Goal: Feedback & Contribution: Submit feedback/report problem

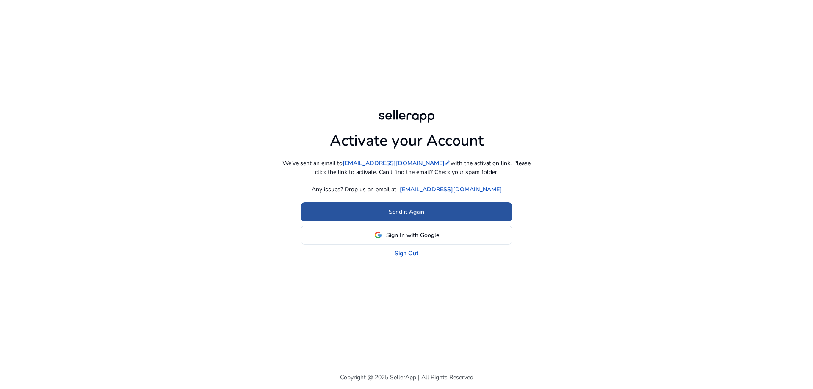
click at [408, 214] on span "Send it Again" at bounding box center [407, 211] width 36 height 9
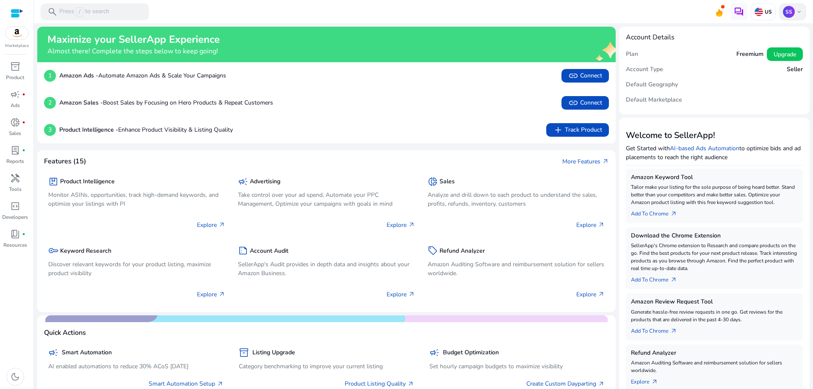
click at [798, 13] on span "keyboard_arrow_down" at bounding box center [799, 11] width 7 height 7
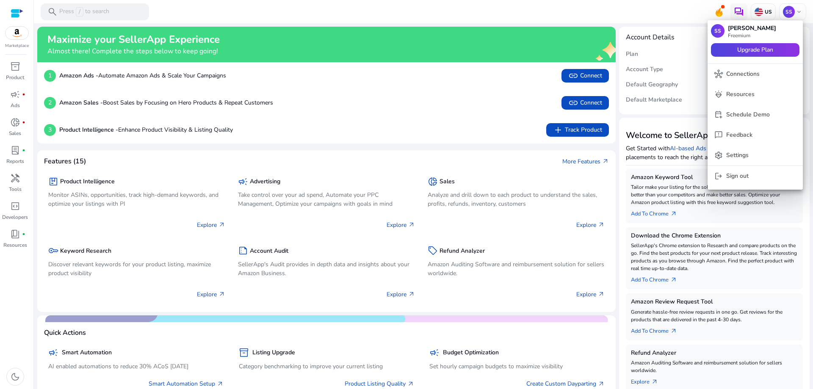
click at [742, 50] on span "Upgrade Plan" at bounding box center [755, 49] width 36 height 9
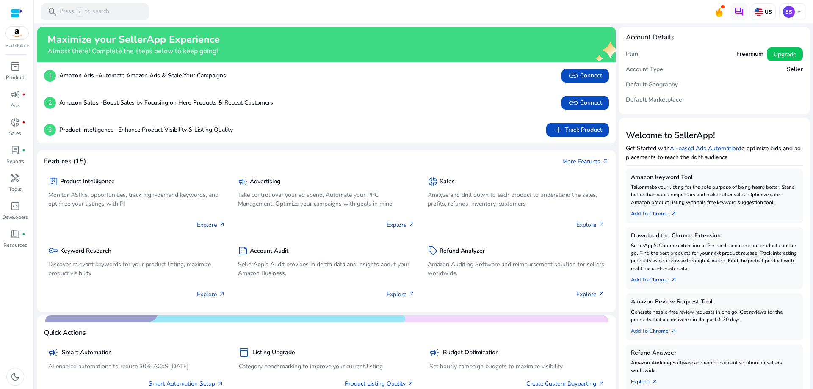
click at [21, 13] on div at bounding box center [17, 13] width 13 height 10
click at [767, 11] on p "US" at bounding box center [767, 11] width 9 height 7
click at [791, 86] on div at bounding box center [406, 194] width 813 height 389
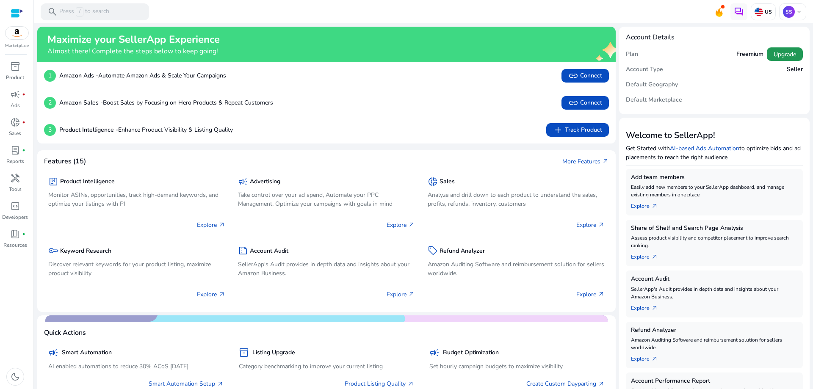
click at [774, 56] on span "Upgrade" at bounding box center [785, 54] width 22 height 9
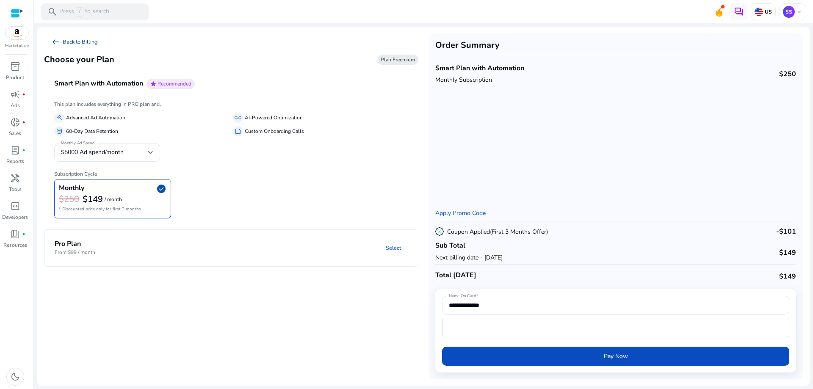
click at [83, 39] on link "arrow_left_alt Back to Billing" at bounding box center [74, 41] width 61 height 17
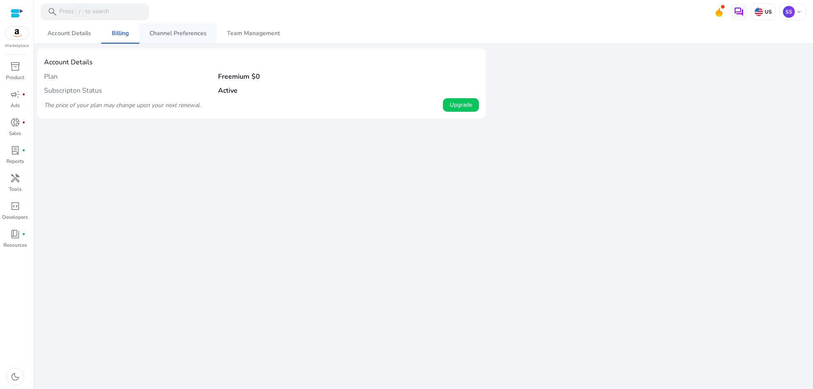
click at [155, 34] on span "Channel Preferences" at bounding box center [177, 33] width 57 height 6
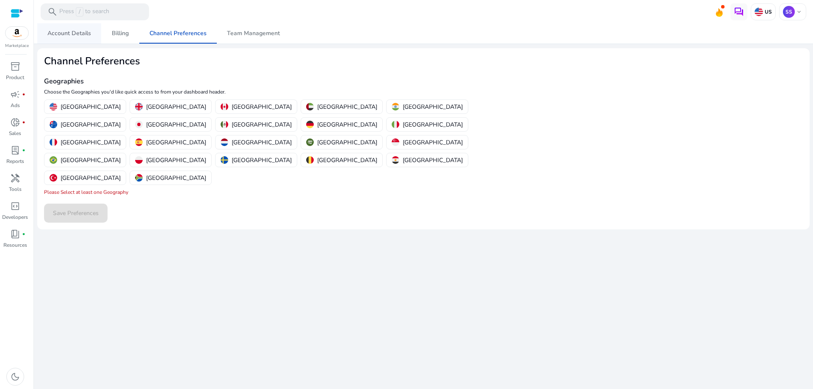
click at [75, 35] on span "Account Details" at bounding box center [69, 33] width 44 height 6
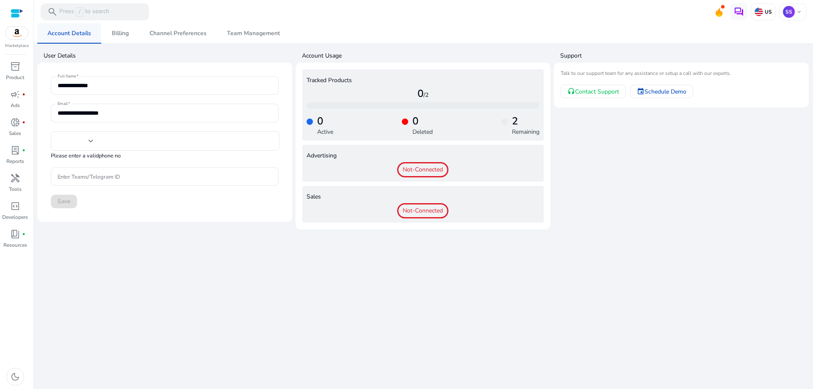
type input "***"
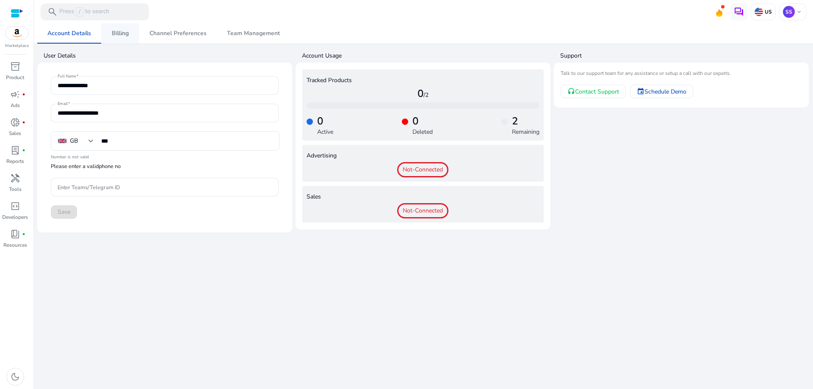
click at [116, 33] on span "Billing" at bounding box center [120, 33] width 17 height 6
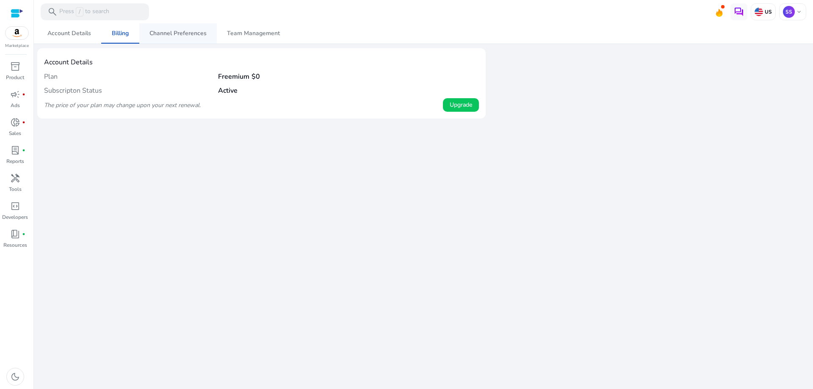
click at [184, 34] on span "Channel Preferences" at bounding box center [177, 33] width 57 height 6
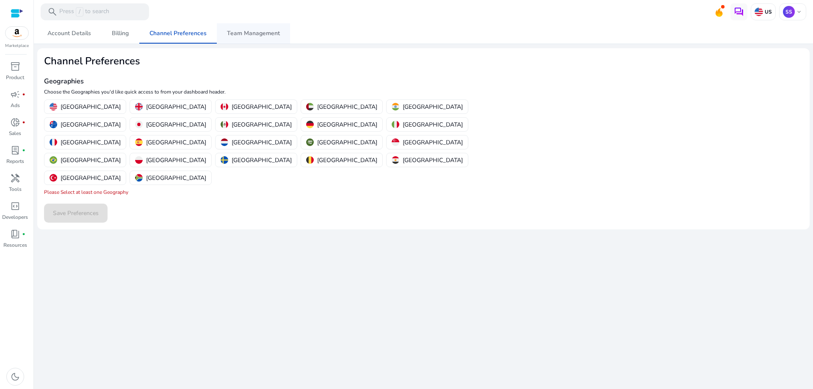
click at [240, 34] on span "Team Management" at bounding box center [253, 33] width 53 height 6
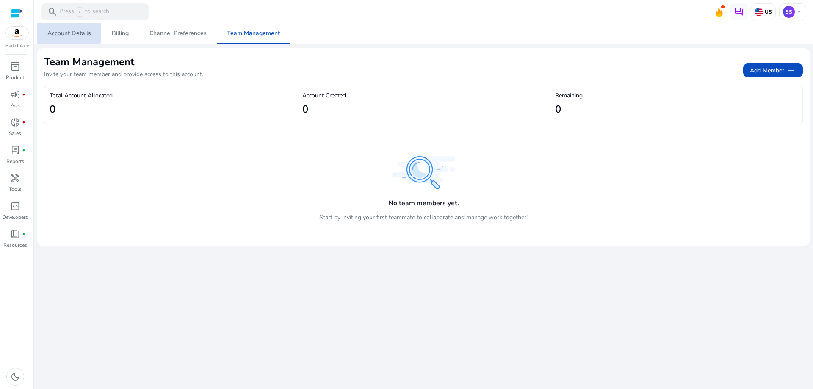
click at [62, 32] on span "Account Details" at bounding box center [69, 33] width 44 height 6
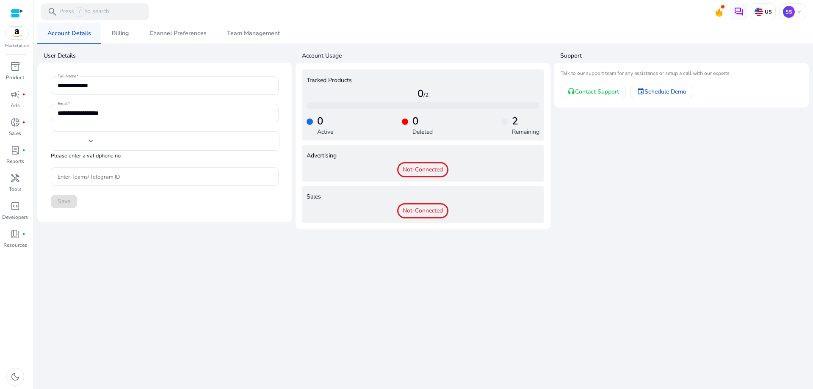
type input "***"
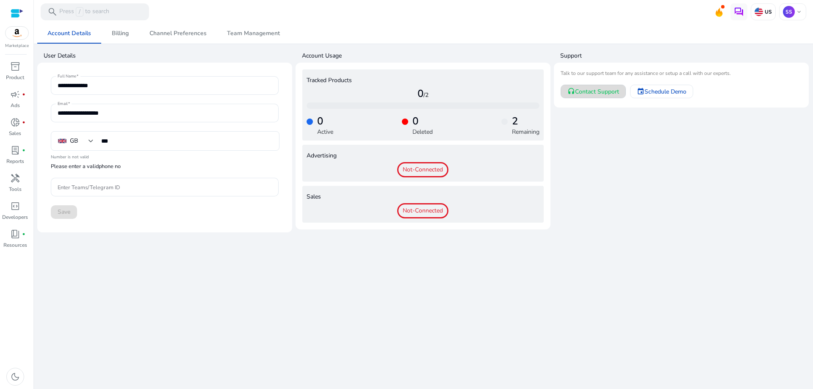
click at [580, 89] on span "Contact Support" at bounding box center [597, 91] width 44 height 9
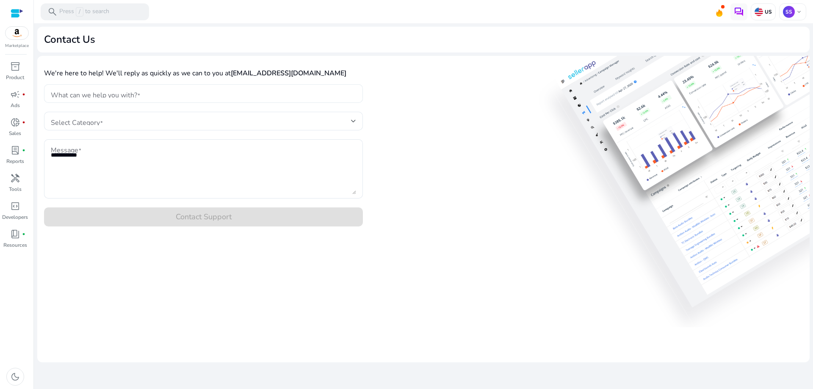
click at [100, 91] on input "What can we help you with?" at bounding box center [203, 93] width 305 height 9
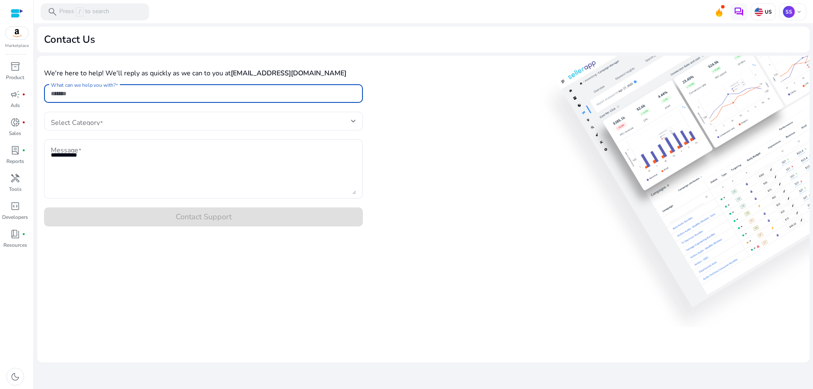
click at [194, 95] on input "What can we help you with?" at bounding box center [203, 93] width 305 height 9
type input "*******"
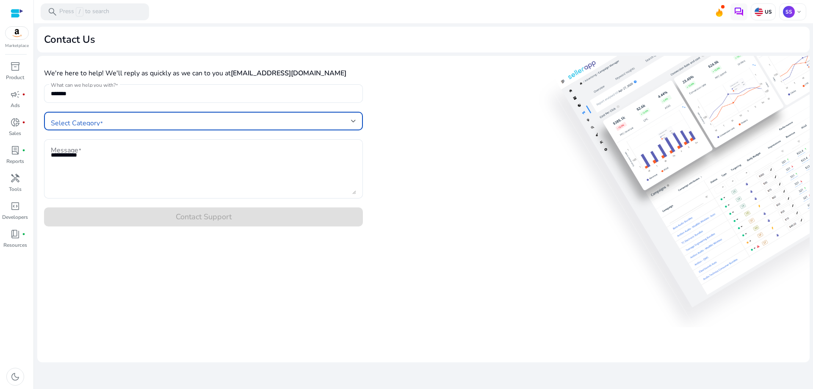
click at [98, 120] on span at bounding box center [201, 120] width 300 height 9
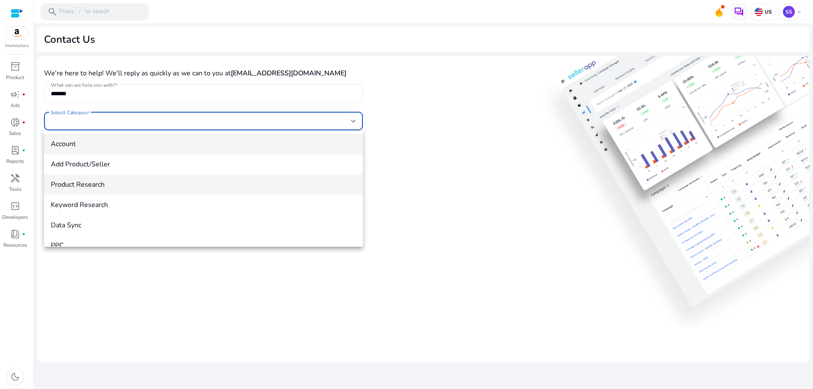
scroll to position [33, 0]
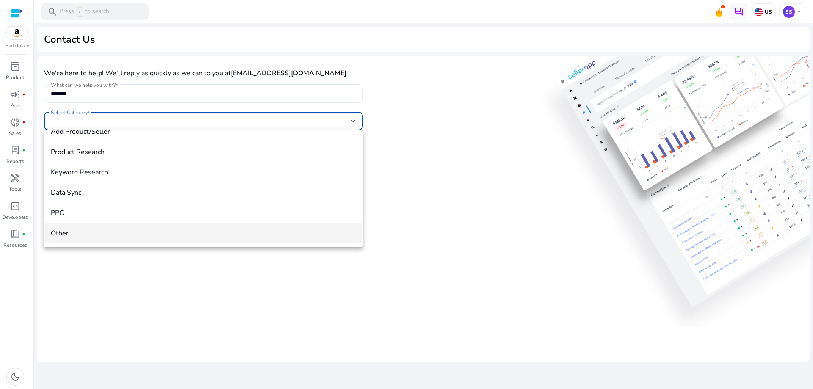
click at [81, 235] on span "Other" at bounding box center [203, 233] width 305 height 9
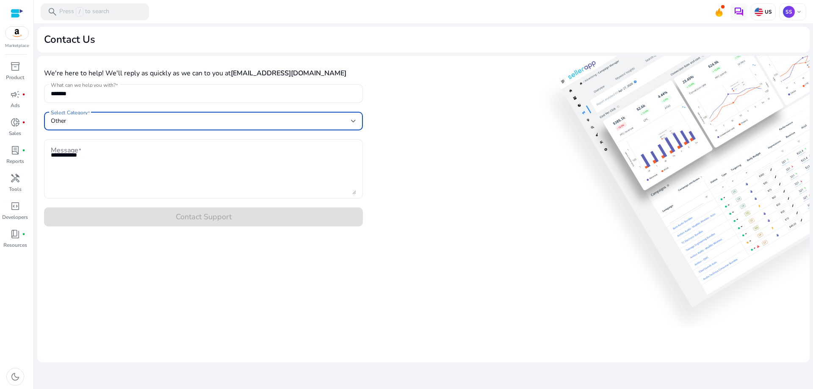
click at [66, 152] on textarea "Message" at bounding box center [203, 169] width 305 height 51
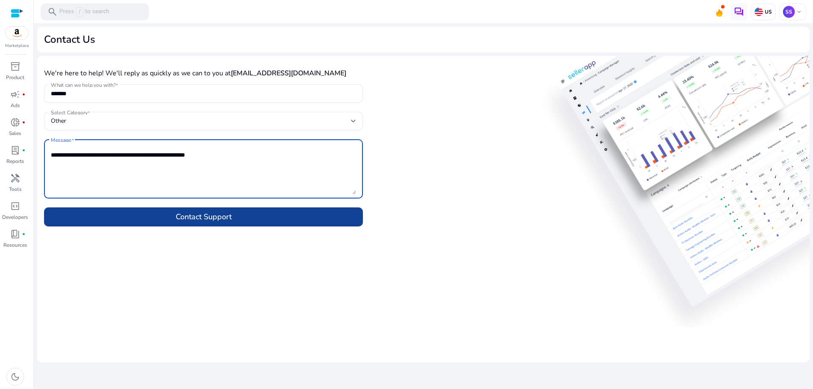
type textarea "**********"
click at [220, 216] on span "Contact Support" at bounding box center [204, 217] width 56 height 12
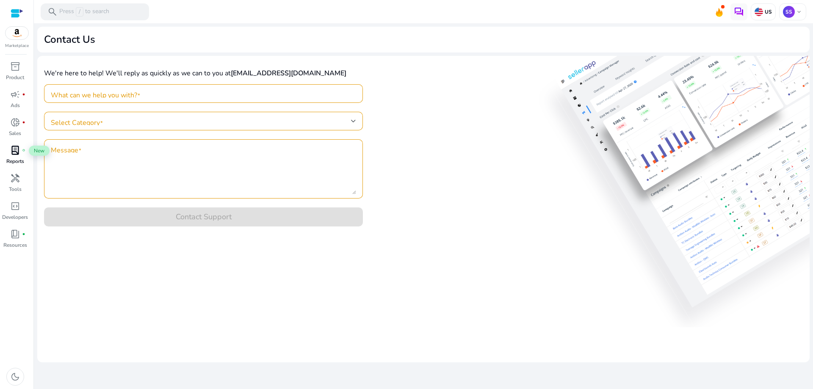
click at [16, 151] on span "lab_profile" at bounding box center [15, 150] width 10 height 10
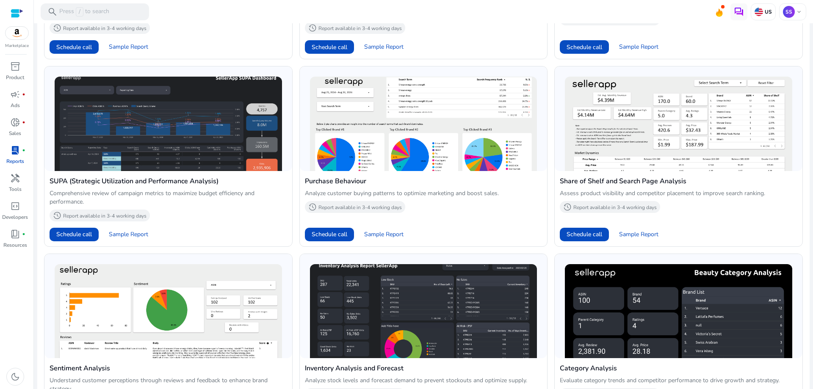
scroll to position [611, 0]
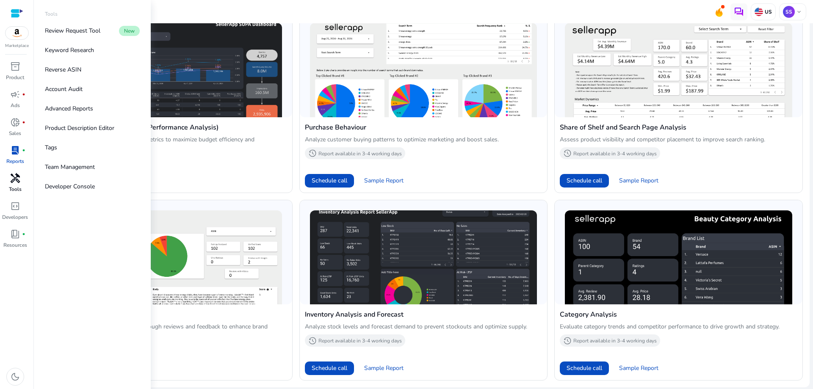
click at [15, 192] on p "Tools" at bounding box center [15, 189] width 13 height 8
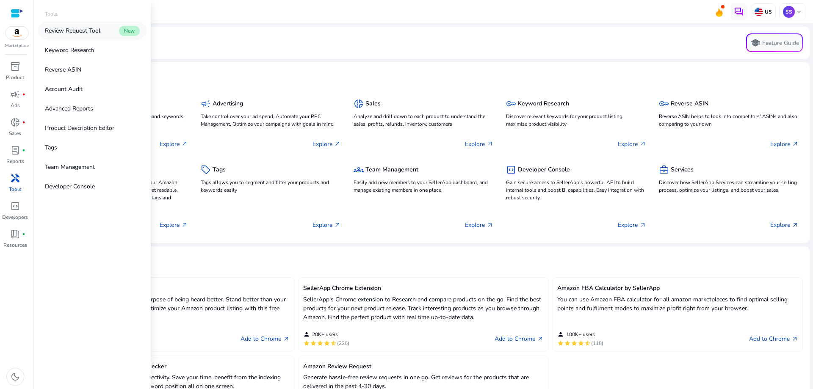
click at [74, 28] on p "Review Request Tool" at bounding box center [72, 30] width 55 height 9
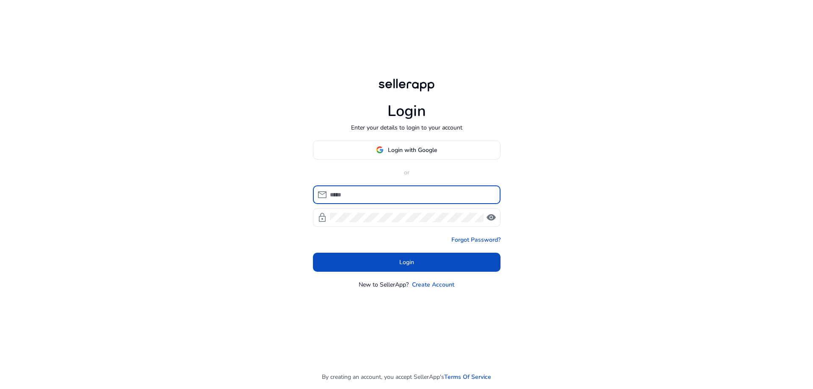
type input "**********"
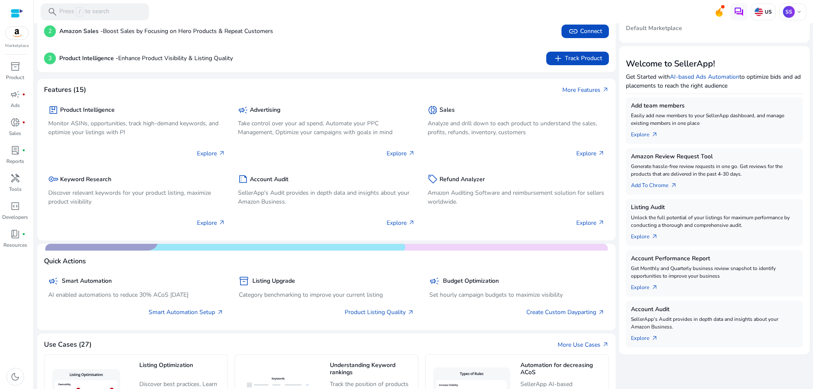
scroll to position [85, 0]
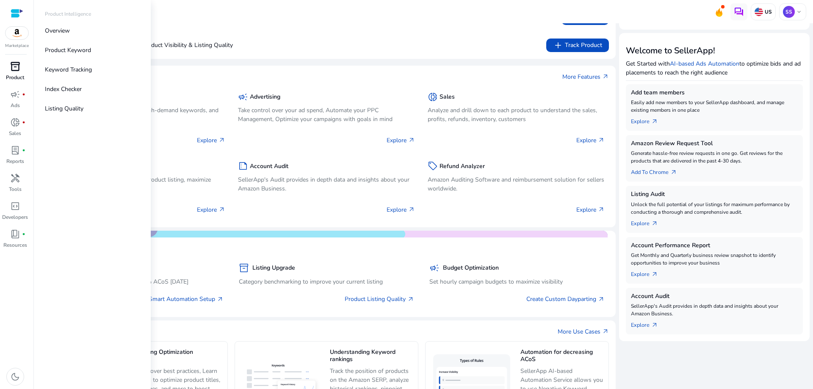
click at [9, 66] on div "inventory_2" at bounding box center [15, 67] width 24 height 14
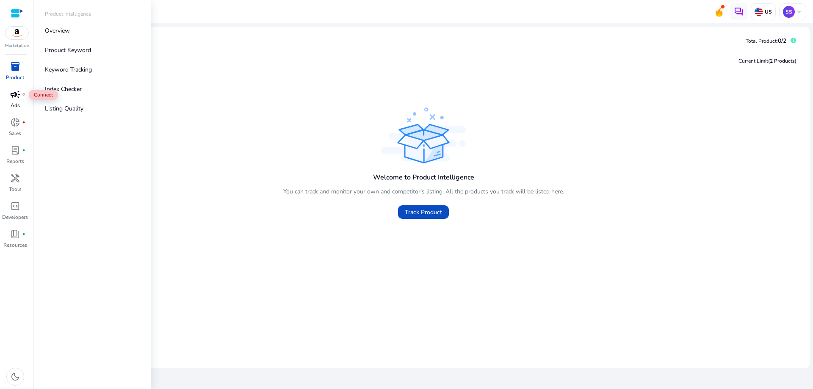
click at [9, 98] on div "campaign fiber_manual_record" at bounding box center [15, 95] width 24 height 14
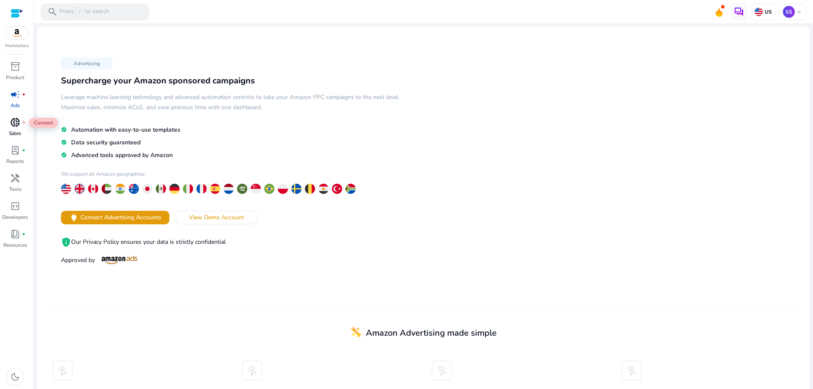
click at [16, 124] on span "donut_small" at bounding box center [15, 122] width 10 height 10
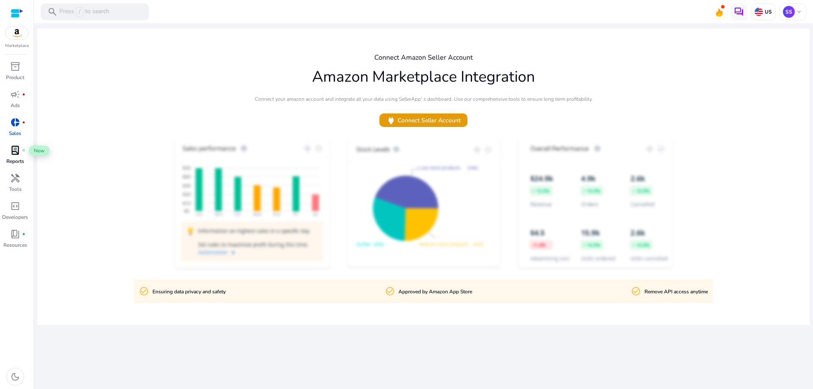
click at [14, 154] on span "lab_profile" at bounding box center [15, 150] width 10 height 10
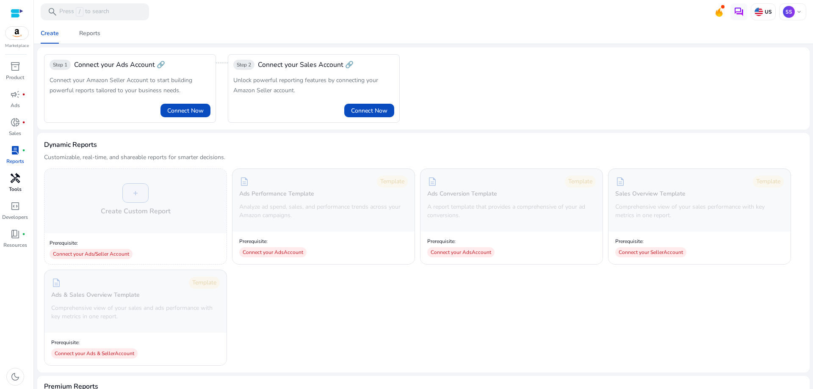
click at [14, 179] on span "handyman" at bounding box center [15, 178] width 10 height 10
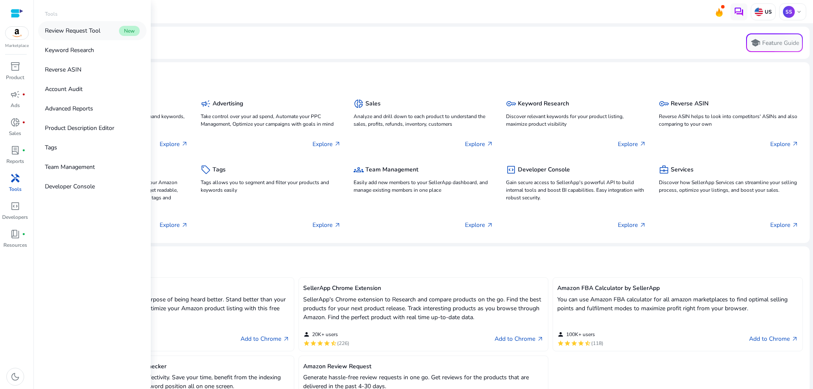
click at [85, 30] on p "Review Request Tool" at bounding box center [72, 30] width 55 height 9
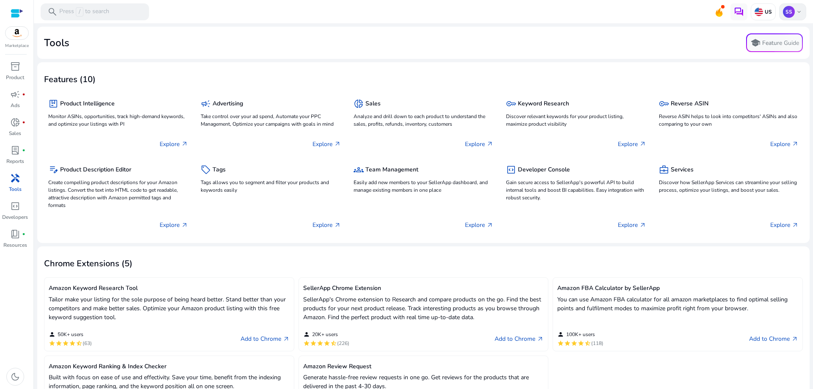
click at [796, 10] on span "keyboard_arrow_down" at bounding box center [799, 11] width 7 height 7
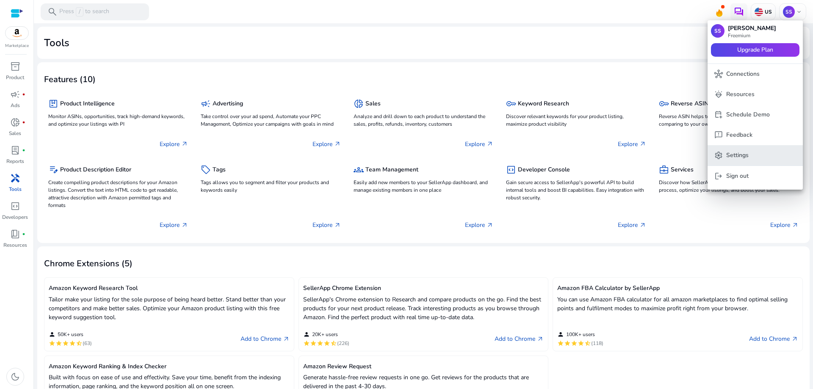
click at [737, 155] on p "Settings" at bounding box center [737, 155] width 22 height 9
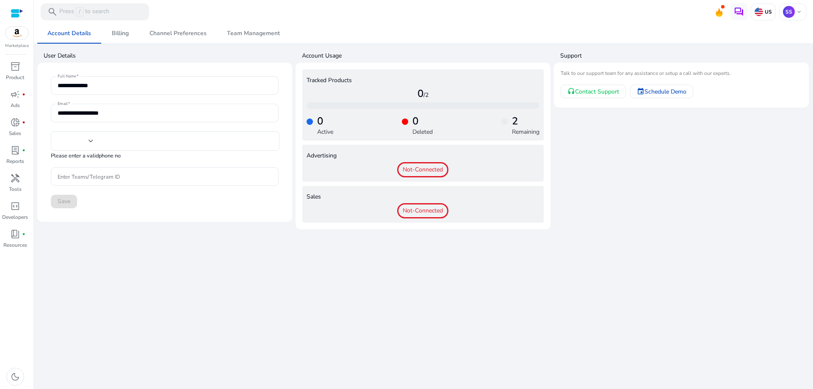
type input "***"
click at [113, 31] on span "Billing" at bounding box center [120, 33] width 17 height 6
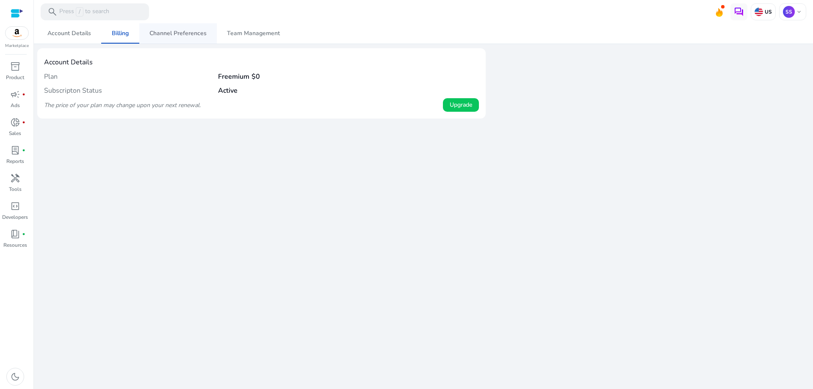
click at [169, 32] on span "Channel Preferences" at bounding box center [177, 33] width 57 height 6
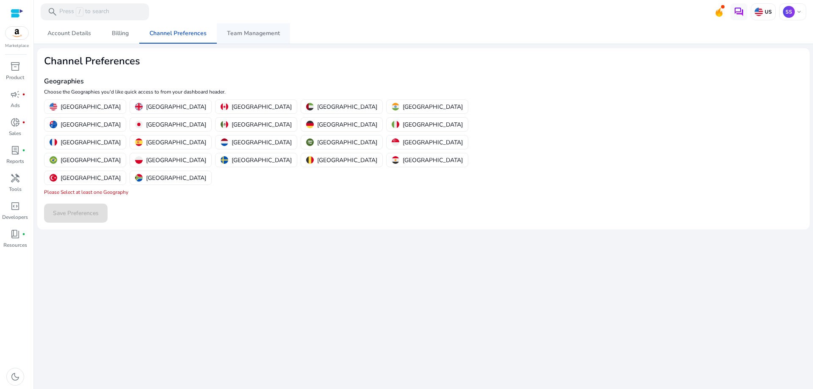
click at [260, 36] on span "Team Management" at bounding box center [253, 33] width 53 height 6
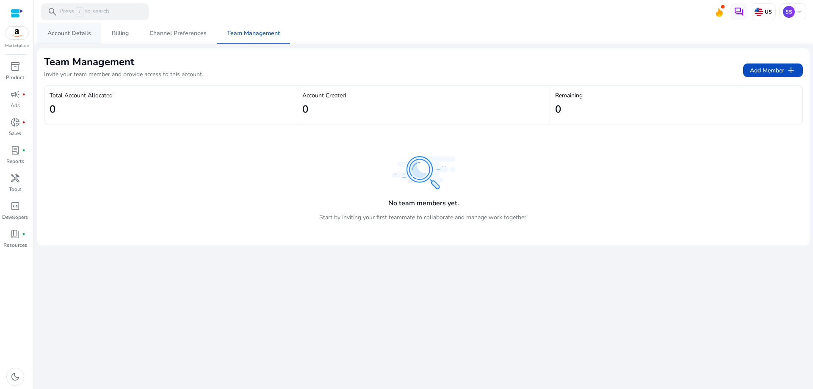
click at [69, 34] on span "Account Details" at bounding box center [69, 33] width 44 height 6
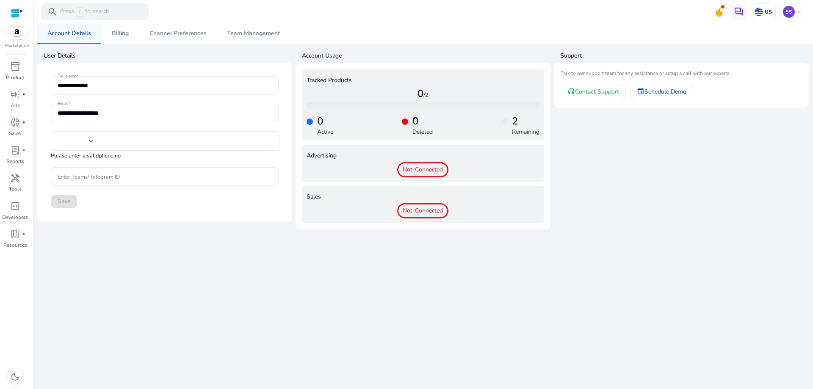
type input "***"
click at [514, 122] on h4 "2" at bounding box center [526, 121] width 28 height 12
click at [516, 131] on p "Remaining" at bounding box center [526, 131] width 28 height 9
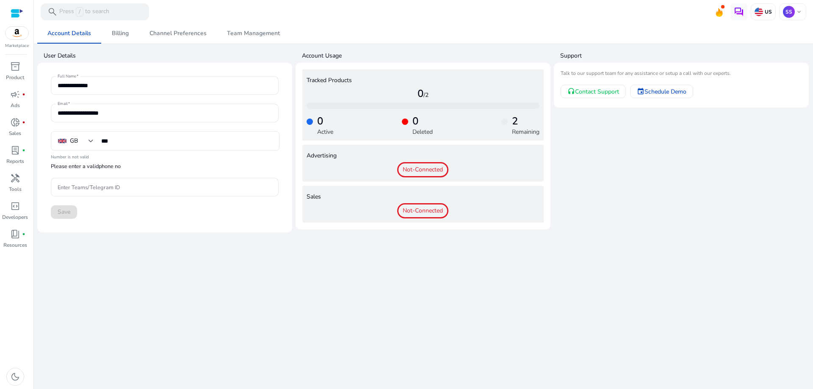
click at [516, 131] on p "Remaining" at bounding box center [526, 131] width 28 height 9
